Goal: Transaction & Acquisition: Purchase product/service

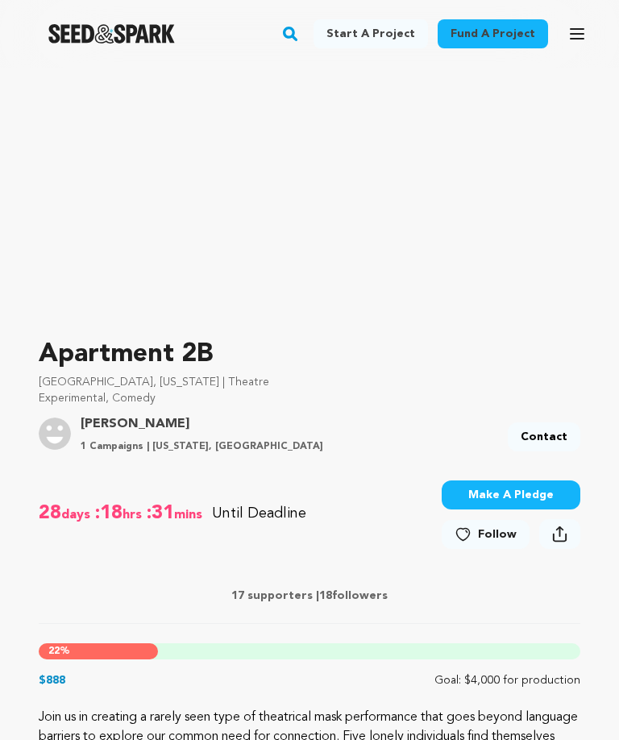
scroll to position [227, 0]
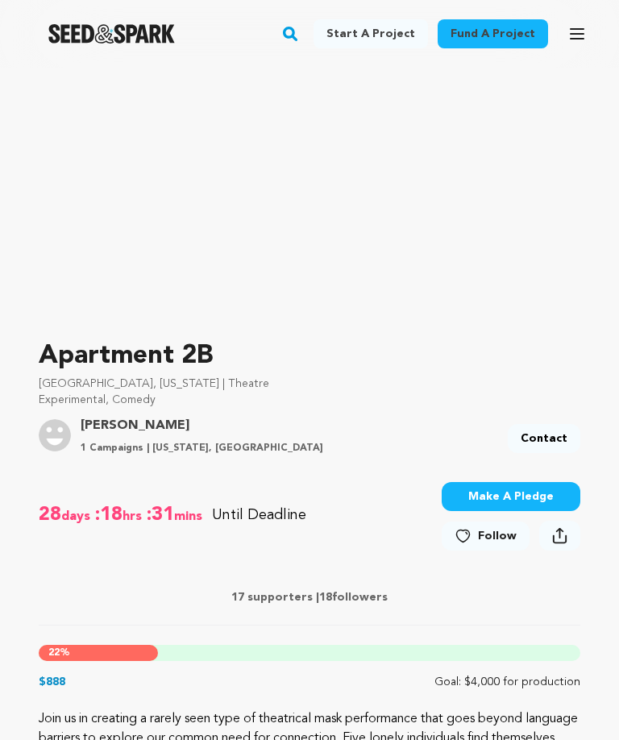
click at [488, 502] on button "Make A Pledge" at bounding box center [511, 496] width 139 height 29
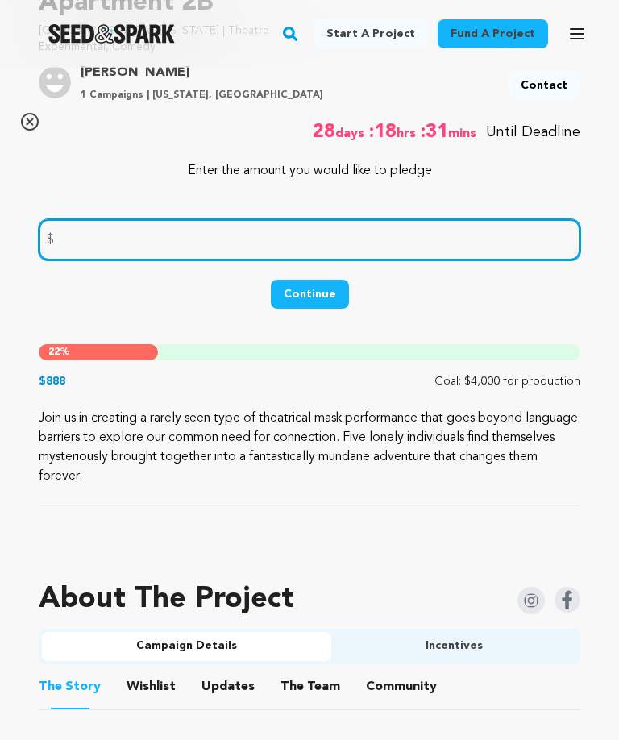
scroll to position [579, 0]
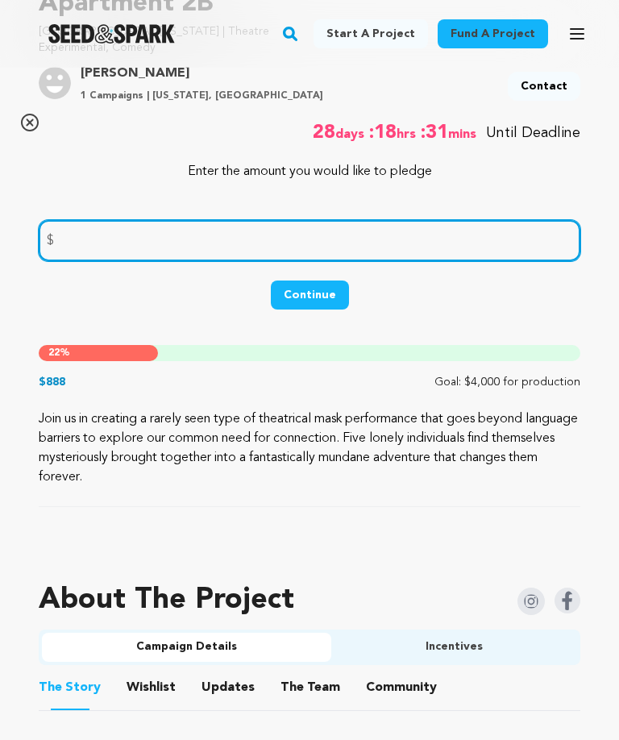
click at [60, 242] on input "number" at bounding box center [310, 241] width 542 height 41
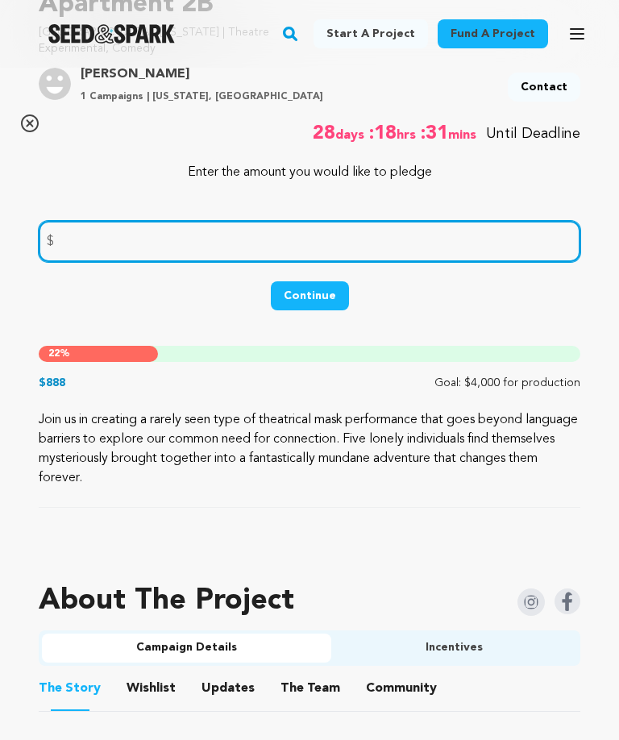
click at [69, 246] on input "number" at bounding box center [310, 241] width 542 height 41
type input "1000"
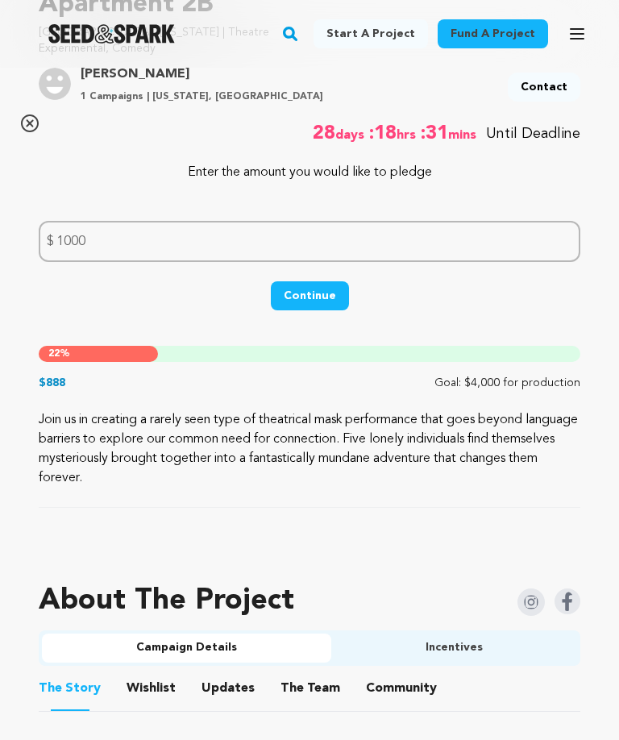
click at [550, 87] on link "Contact" at bounding box center [544, 87] width 73 height 29
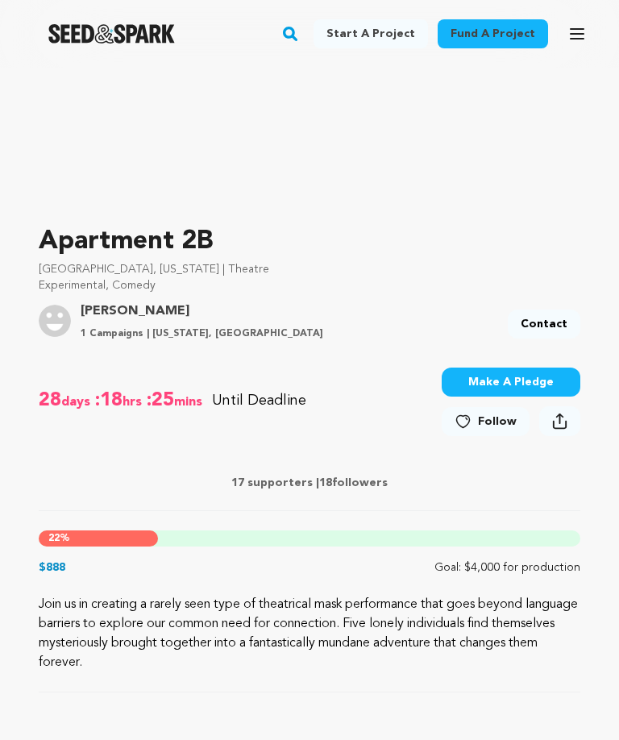
scroll to position [342, 0]
click at [488, 393] on button "Make A Pledge" at bounding box center [511, 382] width 139 height 29
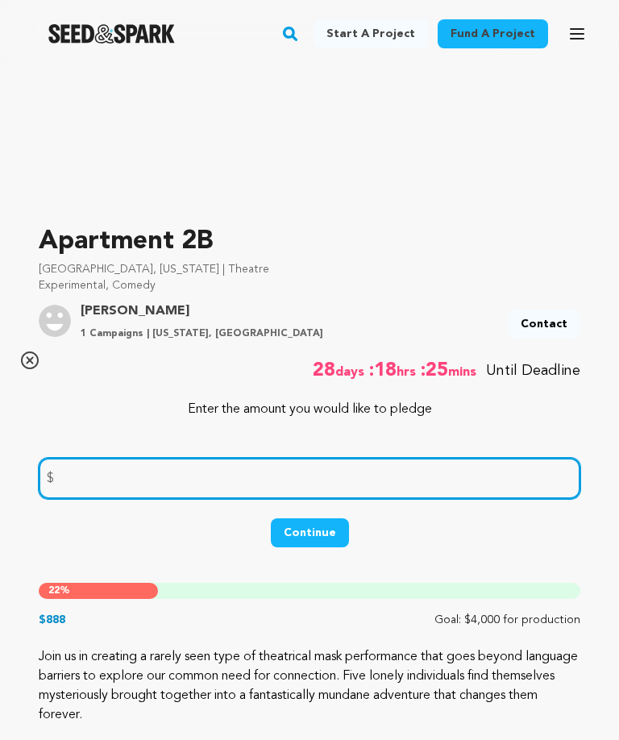
click at [97, 474] on input "number" at bounding box center [310, 478] width 542 height 41
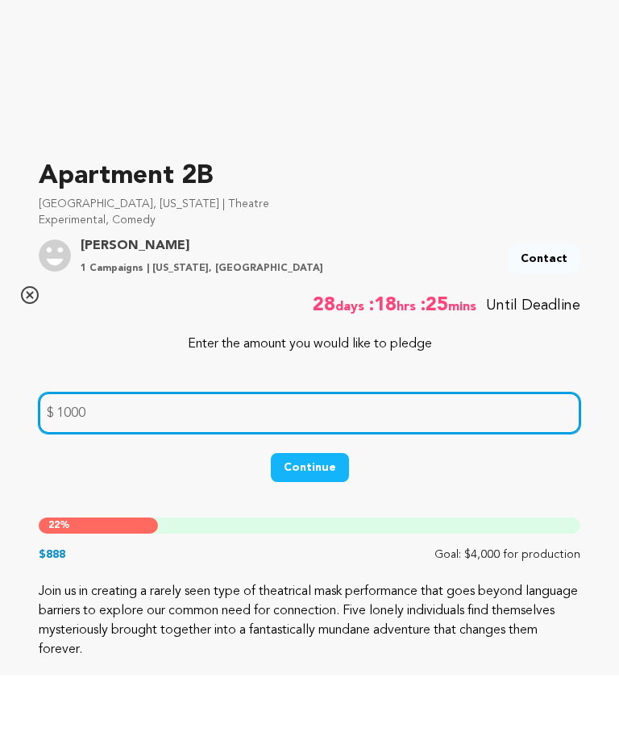
type input "1000"
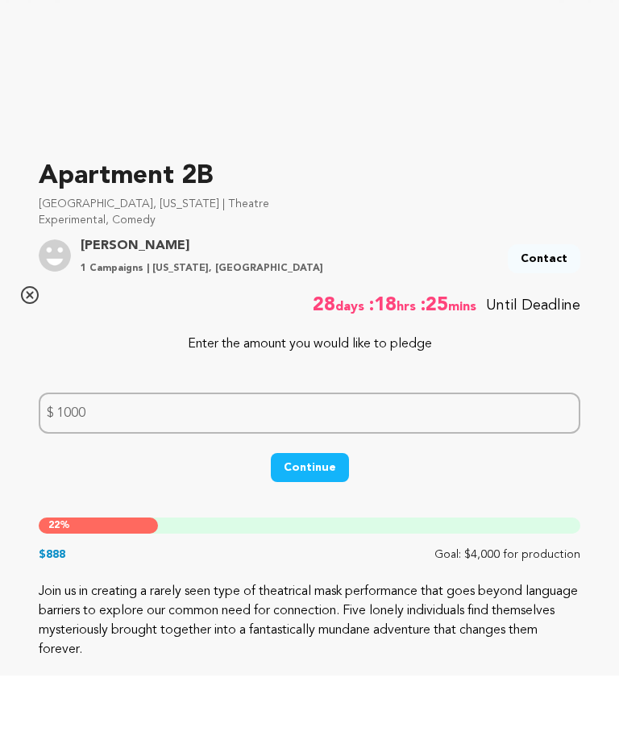
click at [318, 518] on button "Continue" at bounding box center [310, 532] width 78 height 29
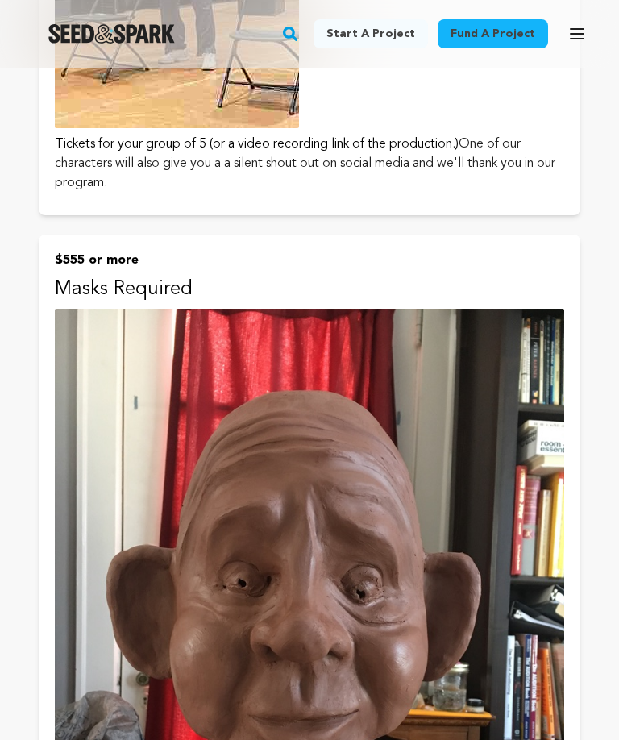
scroll to position [4475, 0]
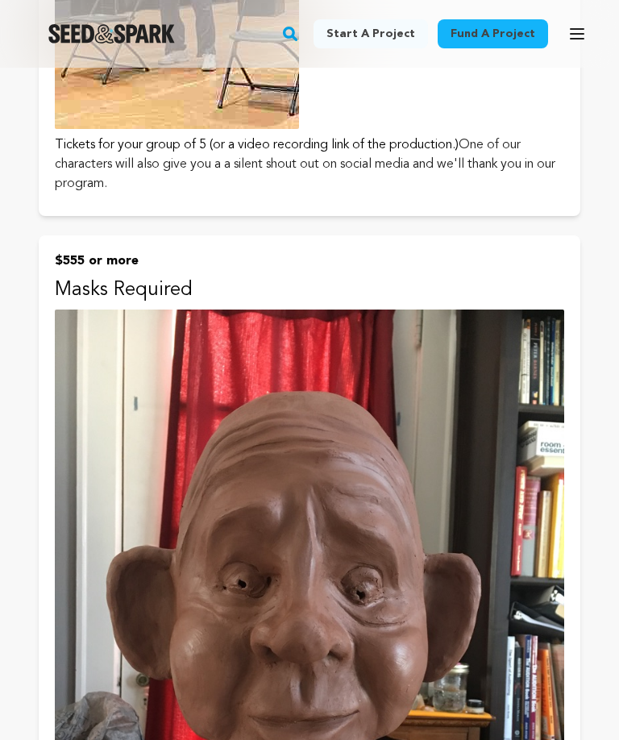
click at [579, 30] on icon "button" at bounding box center [577, 34] width 13 height 10
